Goal: Find specific page/section: Find specific page/section

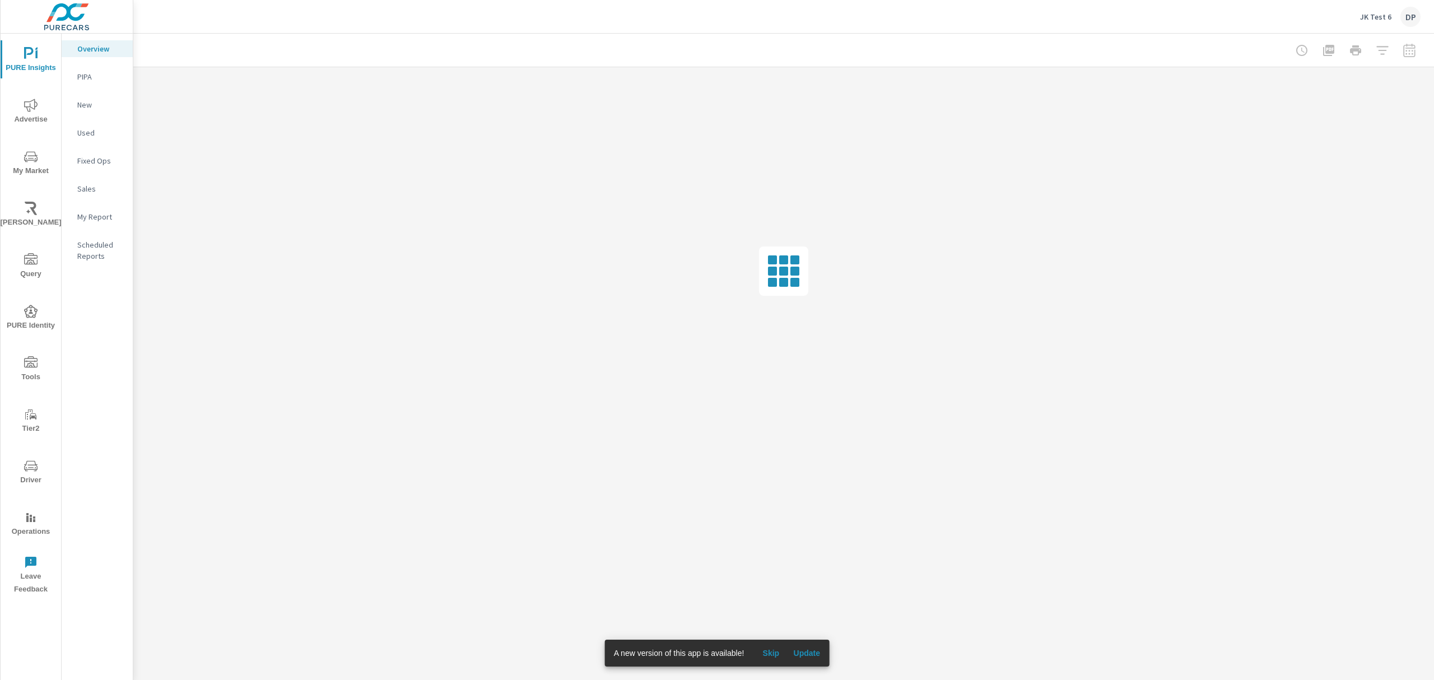
click at [45, 330] on span "PURE Identity" at bounding box center [31, 318] width 54 height 27
click at [30, 370] on span "Tools" at bounding box center [31, 369] width 54 height 27
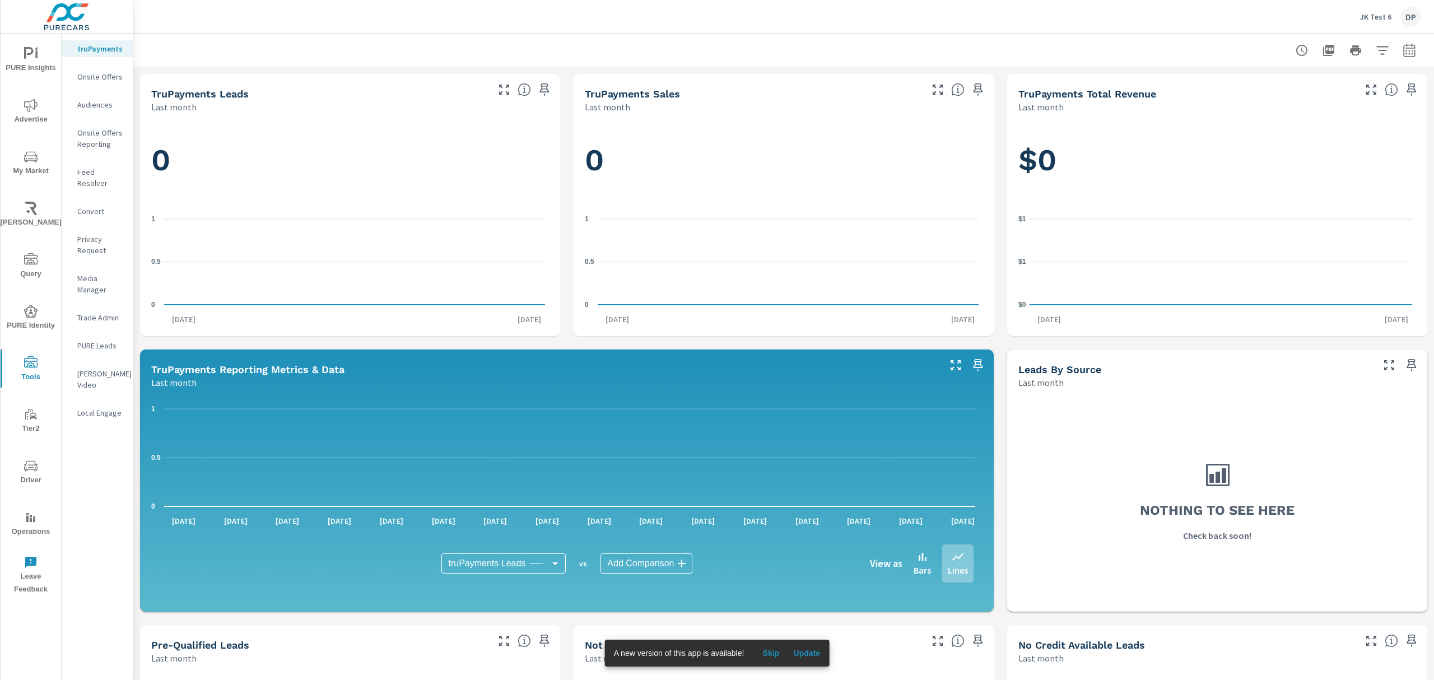
click at [97, 175] on p "Feed Resolver" at bounding box center [100, 177] width 47 height 22
